Goal: Information Seeking & Learning: Learn about a topic

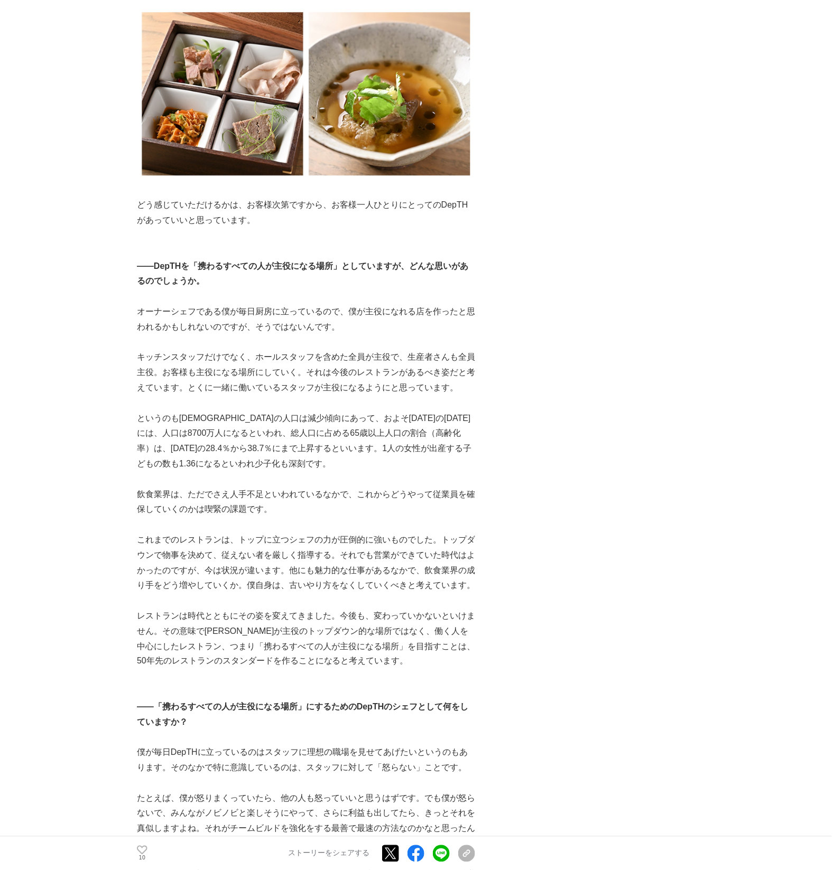
scroll to position [1012, 0]
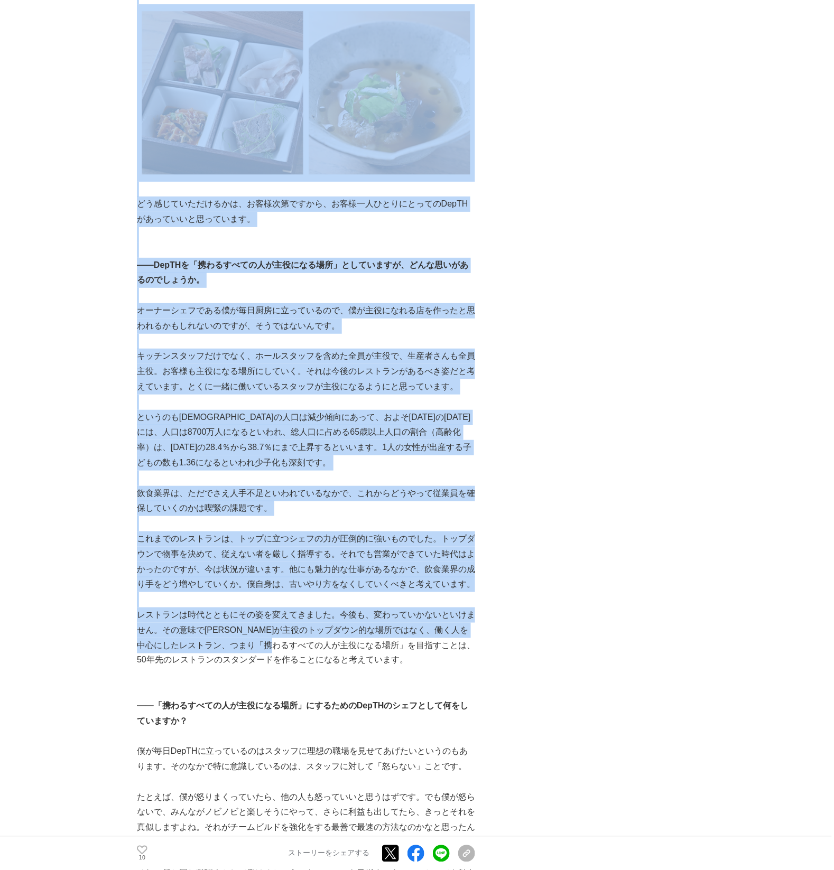
drag, startPoint x: 128, startPoint y: 217, endPoint x: 303, endPoint y: 659, distance: 475.2
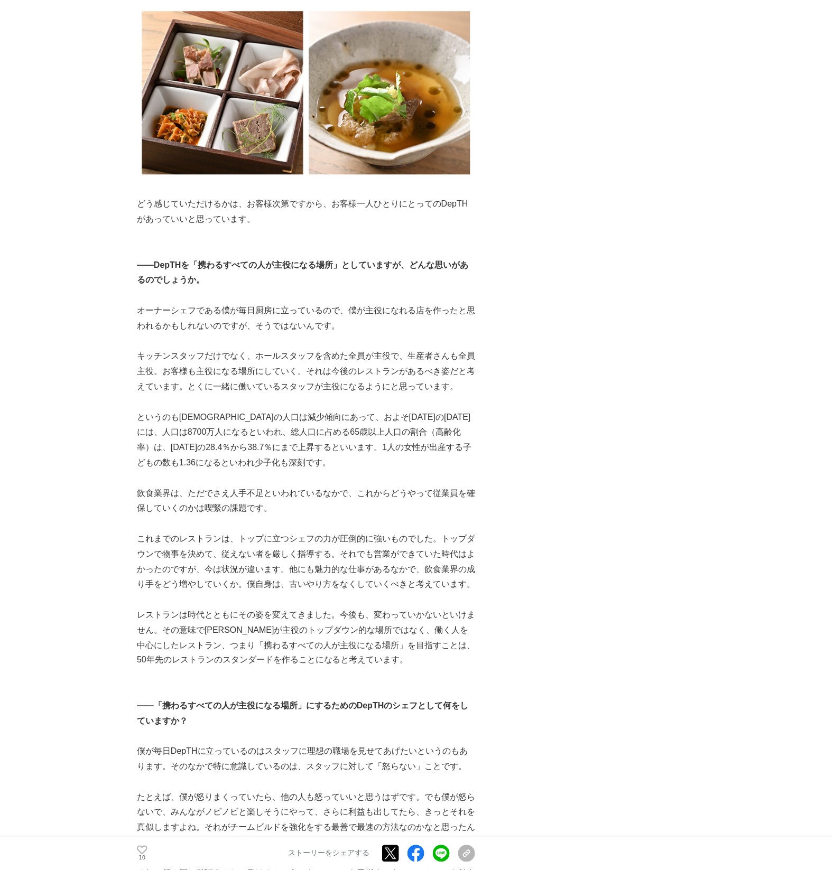
click at [303, 701] on strong "――「携わるすべての人が主役になる場所」にするためのDepTHのシェフとして何をしていますか？" at bounding box center [303, 713] width 332 height 24
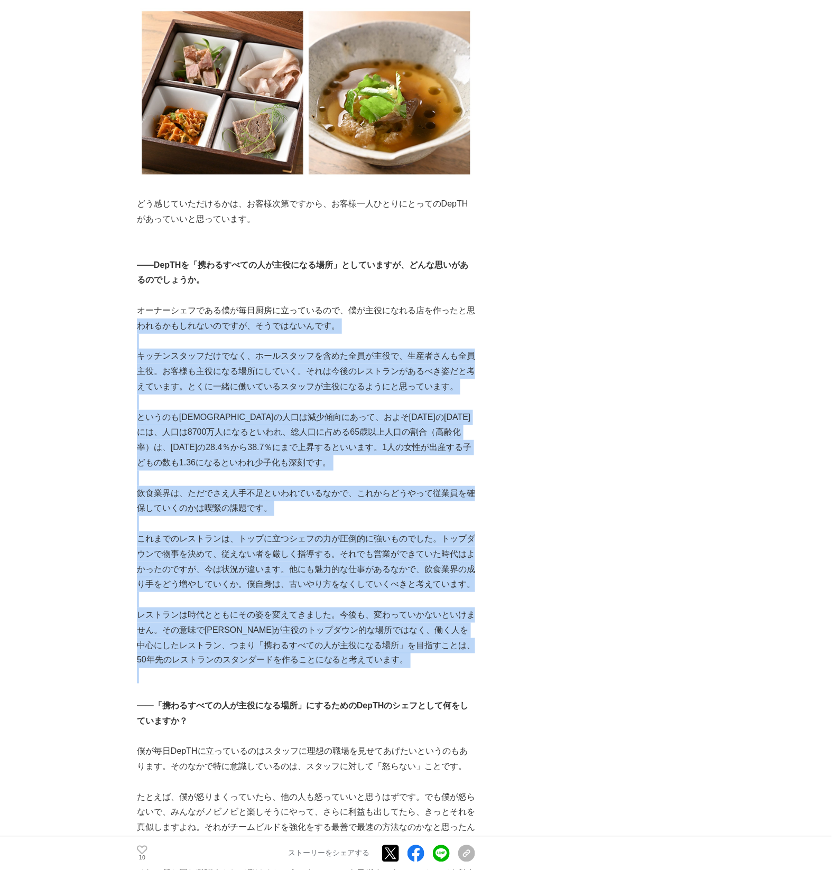
drag, startPoint x: 377, startPoint y: 616, endPoint x: 140, endPoint y: 233, distance: 450.6
click at [140, 239] on div "[GEOGRAPHIC_DATA]内を中心にイタリアンレストランを展開する「ブリアンツァグループ」（運営：株式会社Signal、所在地：[PERSON_NAM…" at bounding box center [306, 834] width 338 height 3310
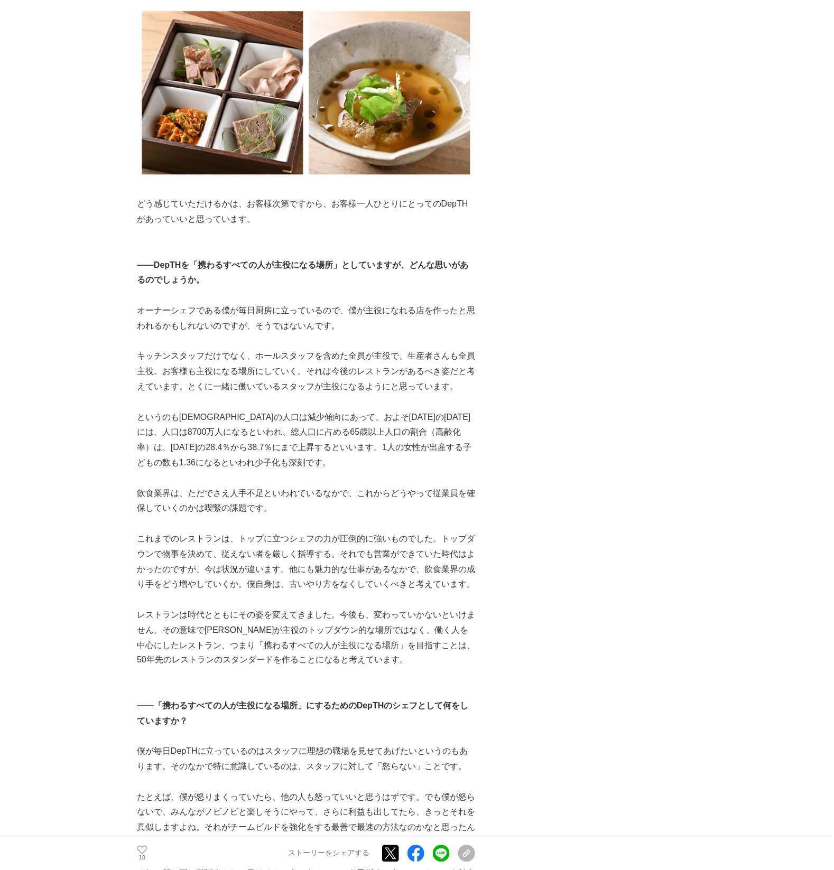
drag, startPoint x: 140, startPoint y: 221, endPoint x: 178, endPoint y: 252, distance: 49.5
click at [140, 260] on strong "――DepTHを「携わるすべての人が主役になる場所」としていますが、どんな思いがあるのでしょうか。" at bounding box center [303, 272] width 332 height 24
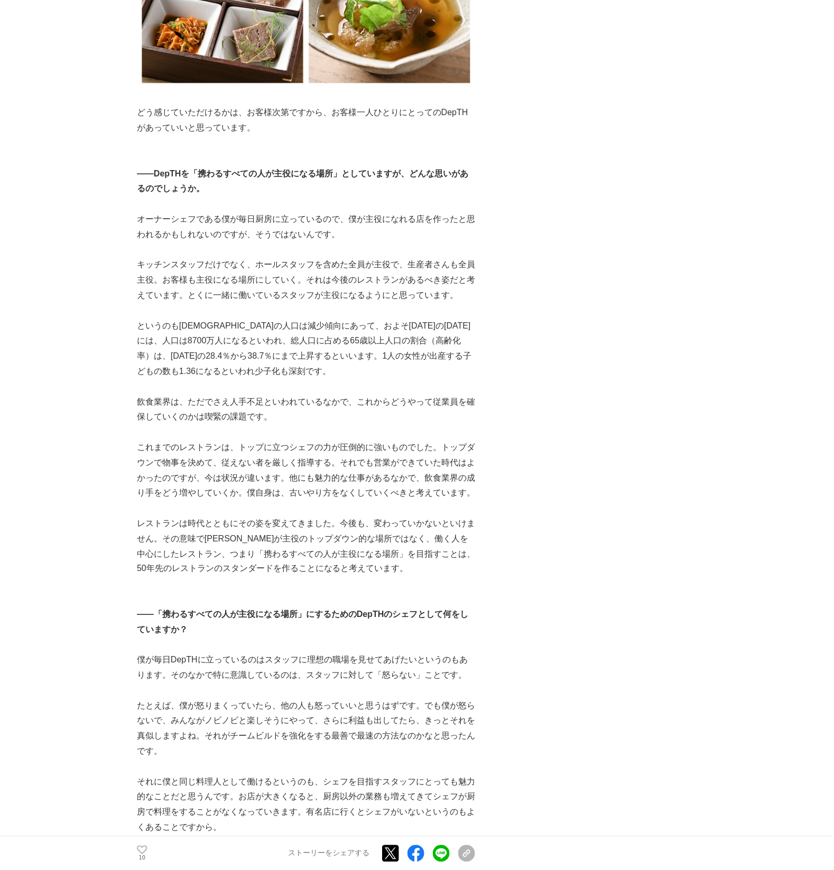
scroll to position [1099, 0]
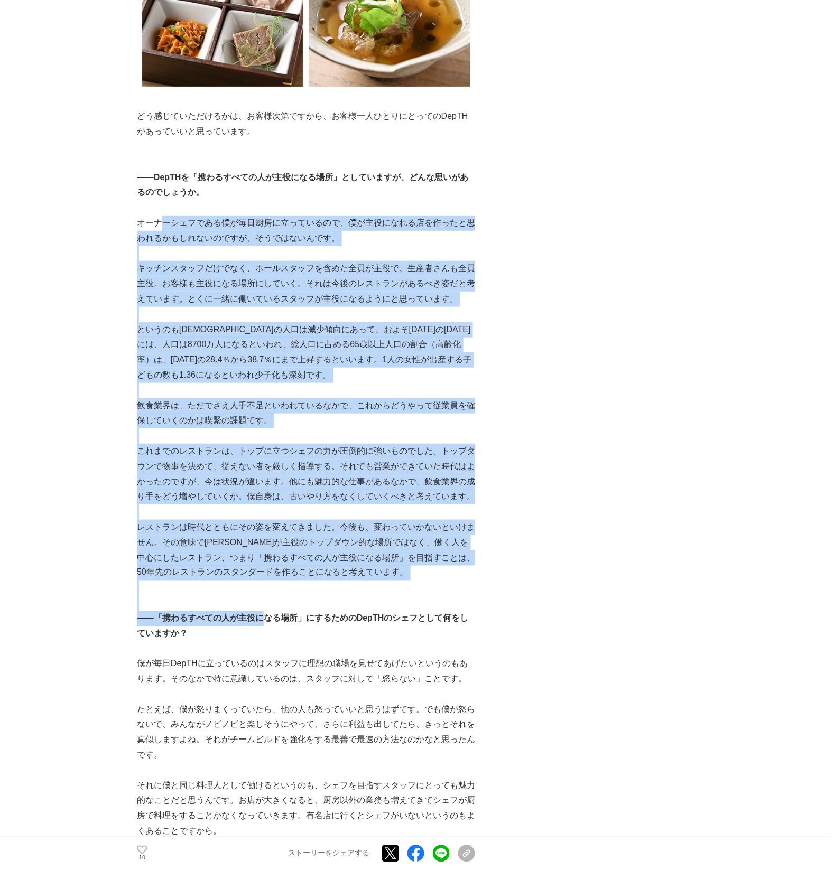
drag, startPoint x: 165, startPoint y: 175, endPoint x: 259, endPoint y: 568, distance: 403.6
click at [259, 568] on div "[GEOGRAPHIC_DATA]内を中心にイタリアンレストランを展開する「ブリアンツァグループ」（運営：株式会社Signal、所在地：[PERSON_NAM…" at bounding box center [306, 746] width 338 height 3310
click at [259, 614] on strong "――「携わるすべての人が主役になる場所」にするためのDepTHのシェフとして何をしていますか？" at bounding box center [303, 626] width 332 height 24
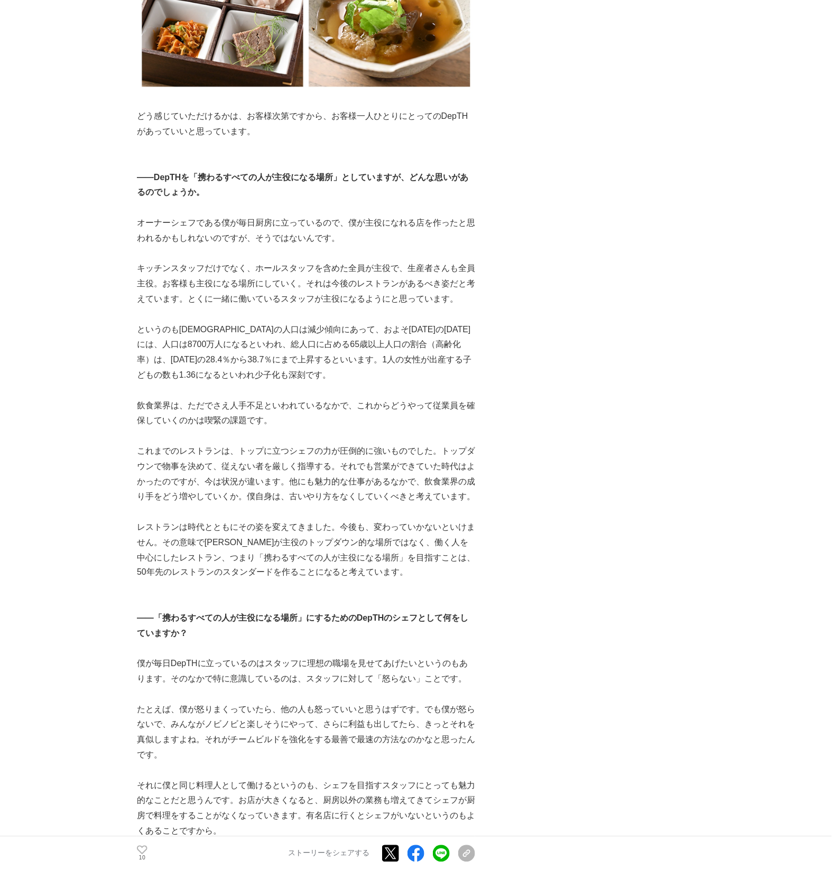
click at [269, 520] on p "レストランは時代とともにその姿を変えてきました。今後も、変わっていかないといけません。その意味で[PERSON_NAME]が主役のトップダウン的な場所ではなく…" at bounding box center [306, 550] width 338 height 61
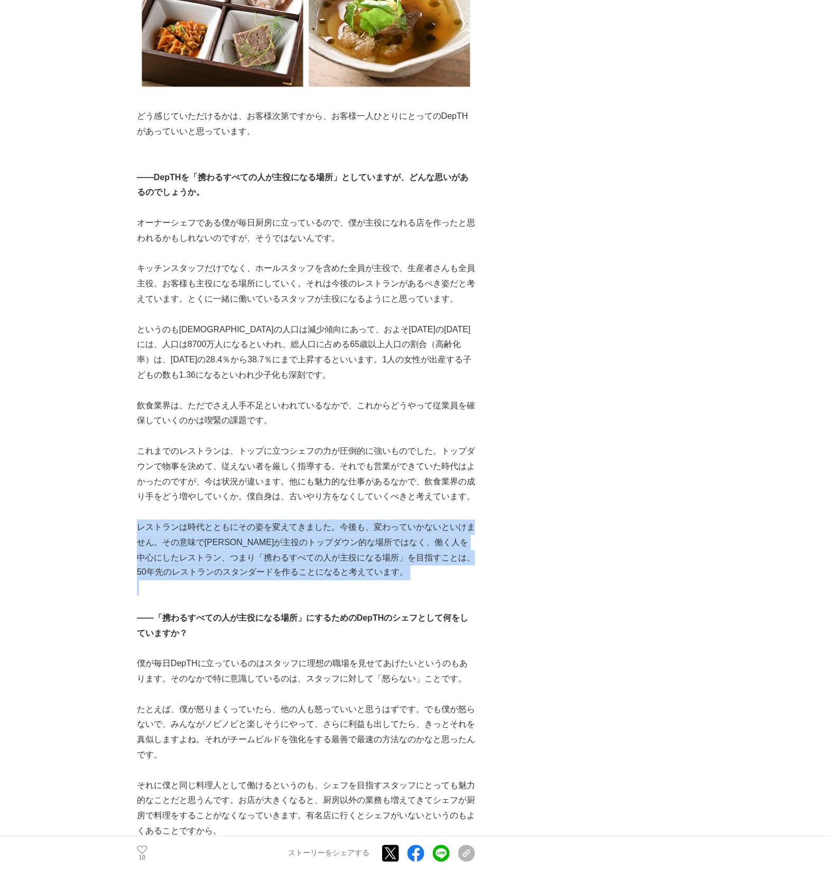
click at [269, 520] on p "レストランは時代とともにその姿を変えてきました。今後も、変わっていかないといけません。その意味で[PERSON_NAME]が主役のトップダウン的な場所ではなく…" at bounding box center [306, 550] width 338 height 61
click at [268, 520] on p "レストランは時代とともにその姿を変えてきました。今後も、変わっていかないといけません。その意味で[PERSON_NAME]が主役のトップダウン的な場所ではなく…" at bounding box center [306, 550] width 338 height 61
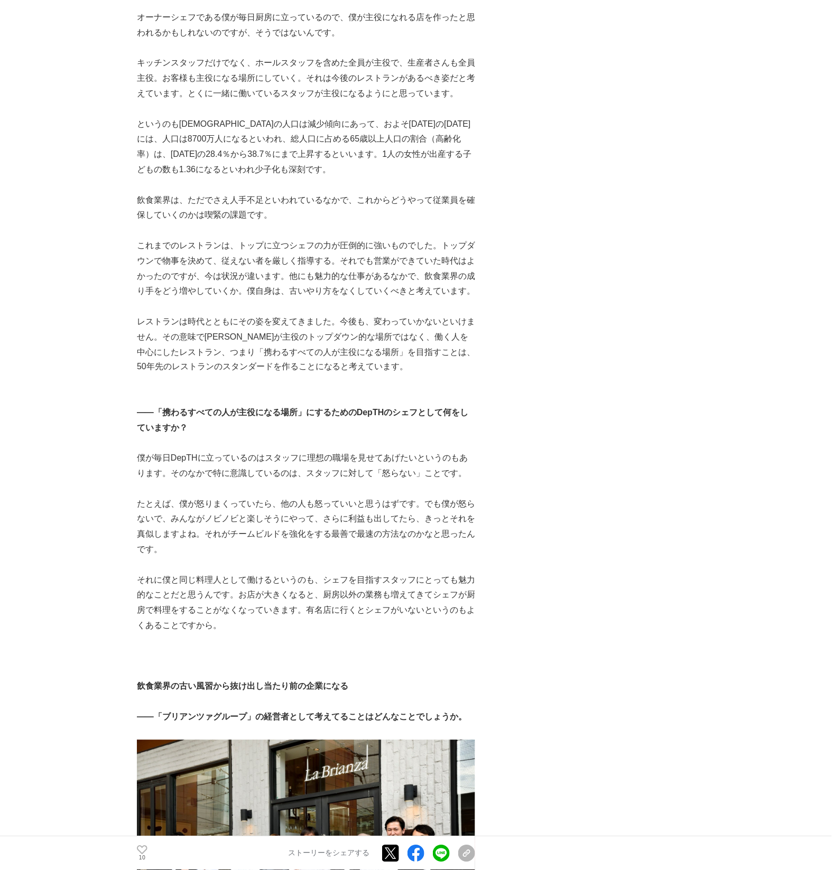
scroll to position [1577, 0]
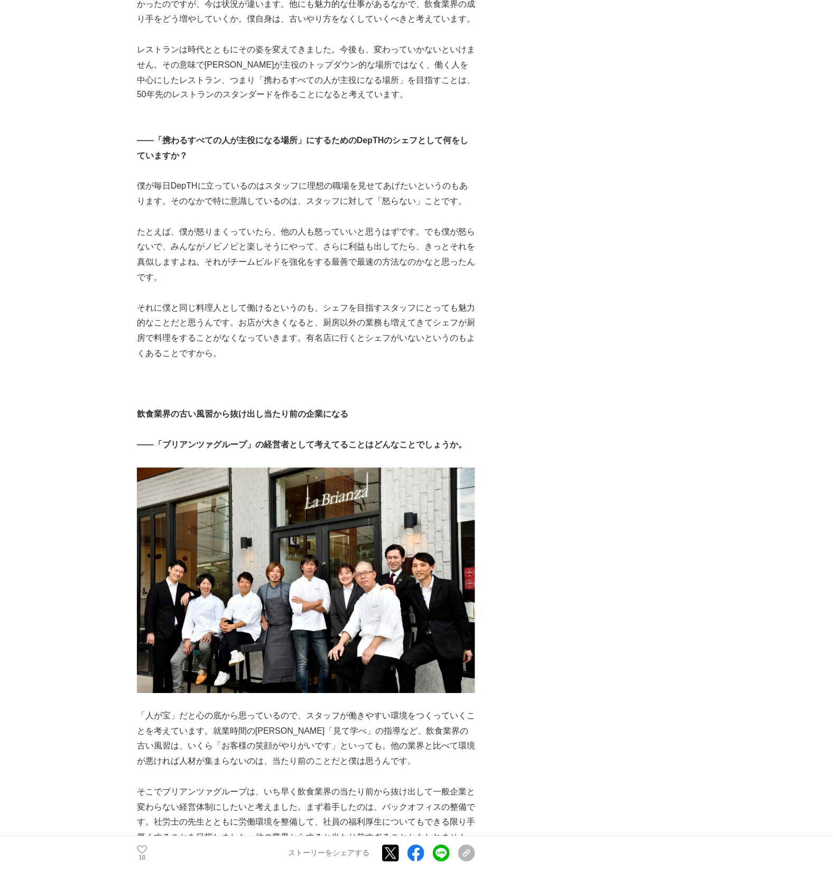
click at [164, 410] on strong "飲食業界の古い風習から抜け出し当たり前の企業になる" at bounding box center [242, 414] width 211 height 9
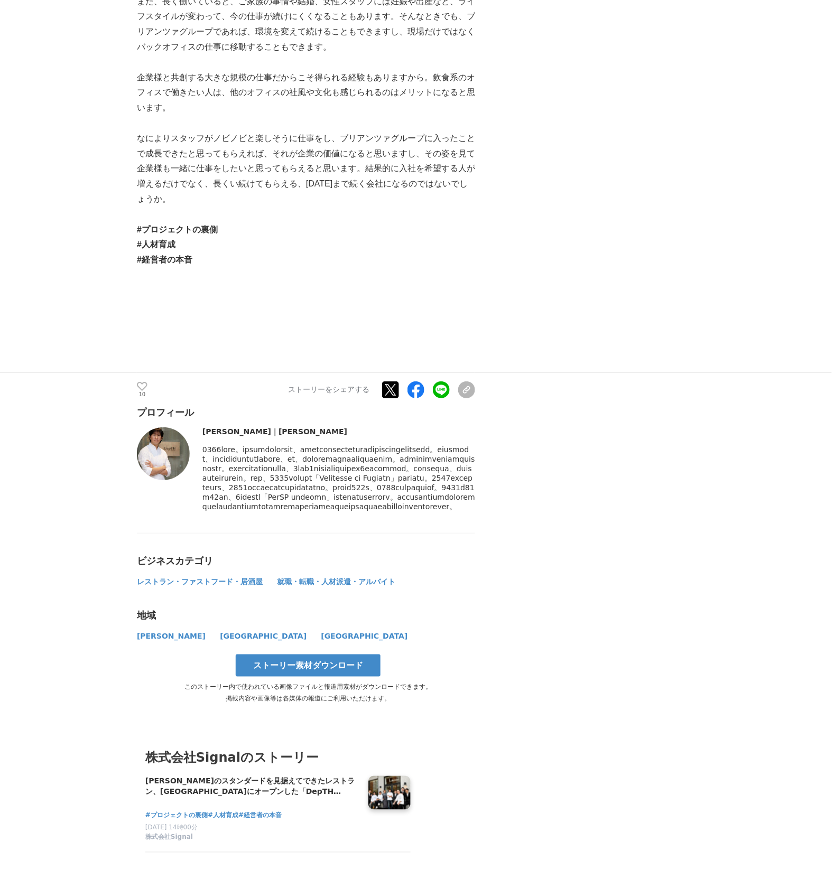
scroll to position [3129, 0]
click at [145, 381] on icon at bounding box center [142, 385] width 11 height 9
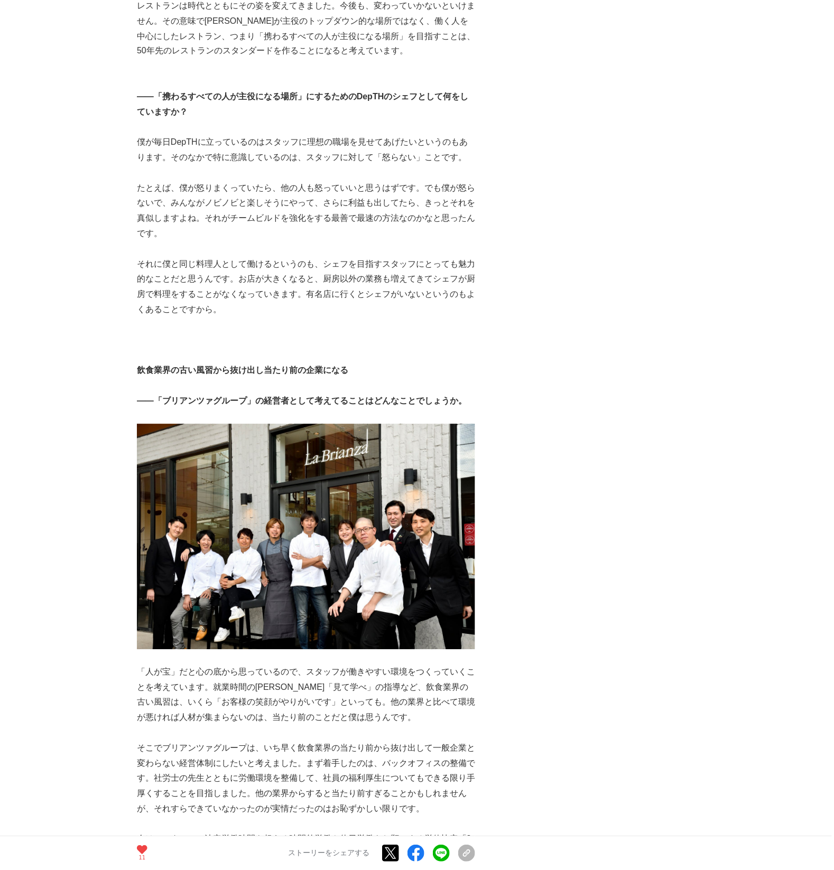
scroll to position [0, 0]
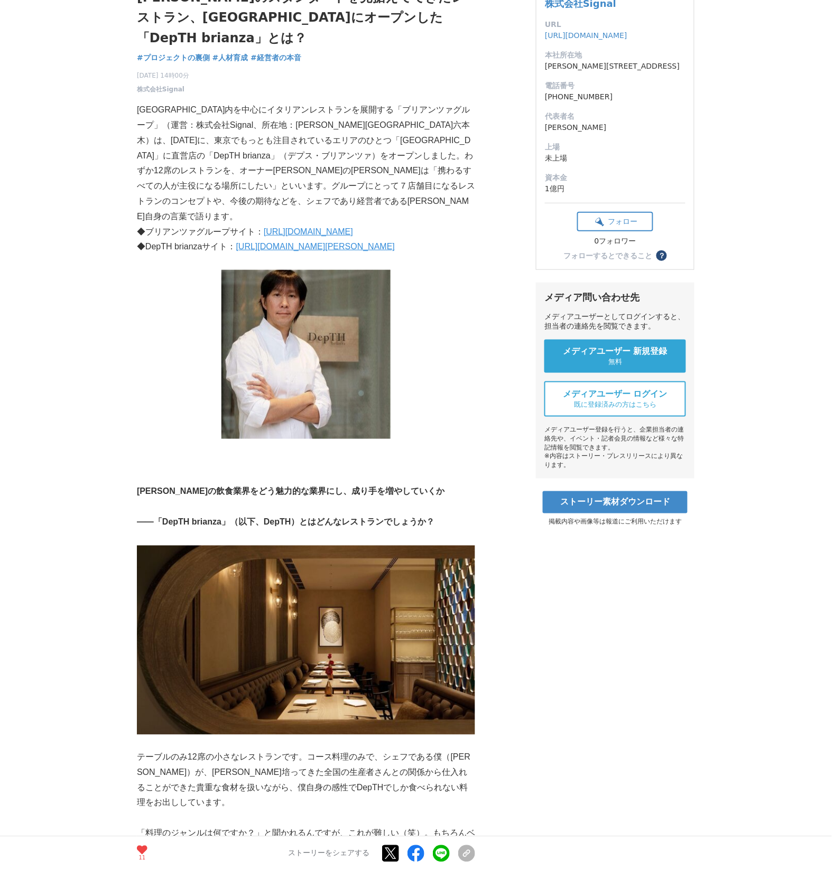
drag, startPoint x: 502, startPoint y: 360, endPoint x: 495, endPoint y: 190, distance: 170.2
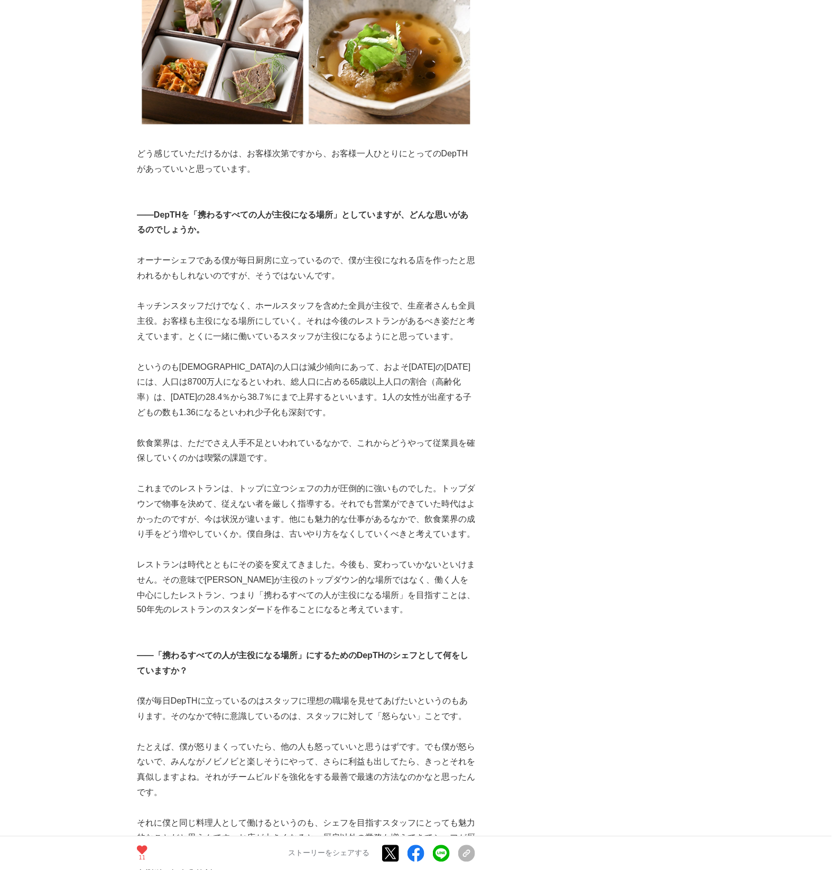
scroll to position [3613, 0]
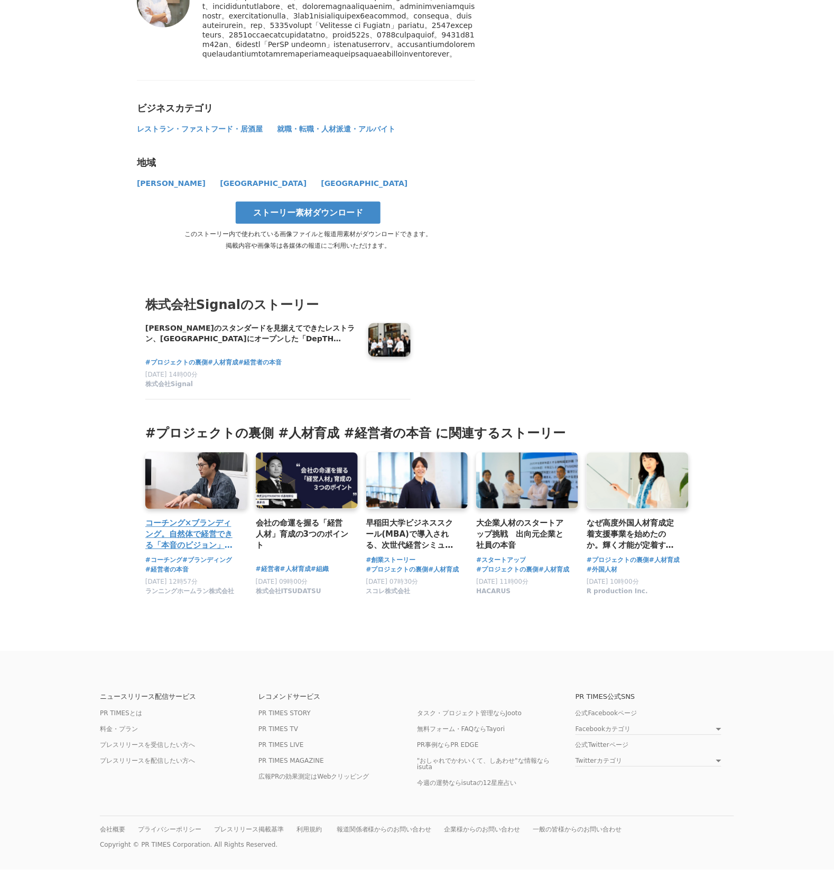
drag, startPoint x: 192, startPoint y: 295, endPoint x: 204, endPoint y: 490, distance: 195.8
